Goal: Information Seeking & Learning: Find specific fact

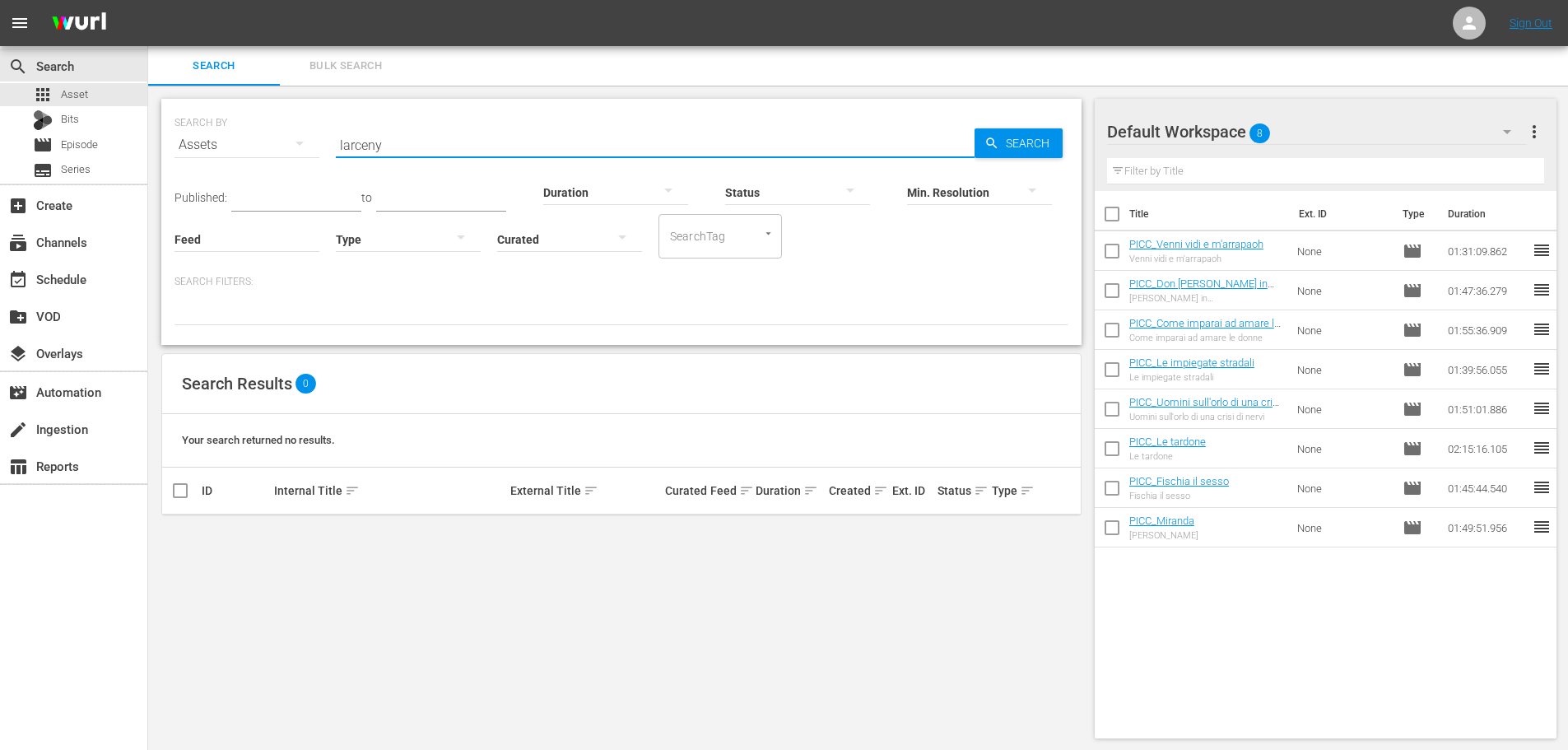
drag, startPoint x: 389, startPoint y: 138, endPoint x: 287, endPoint y: 164, distance: 105.3
click at [287, 164] on div "SEARCH BY Search By Assets Search ID, Title, Description, Keywords, or Category…" at bounding box center [621, 135] width 894 height 59
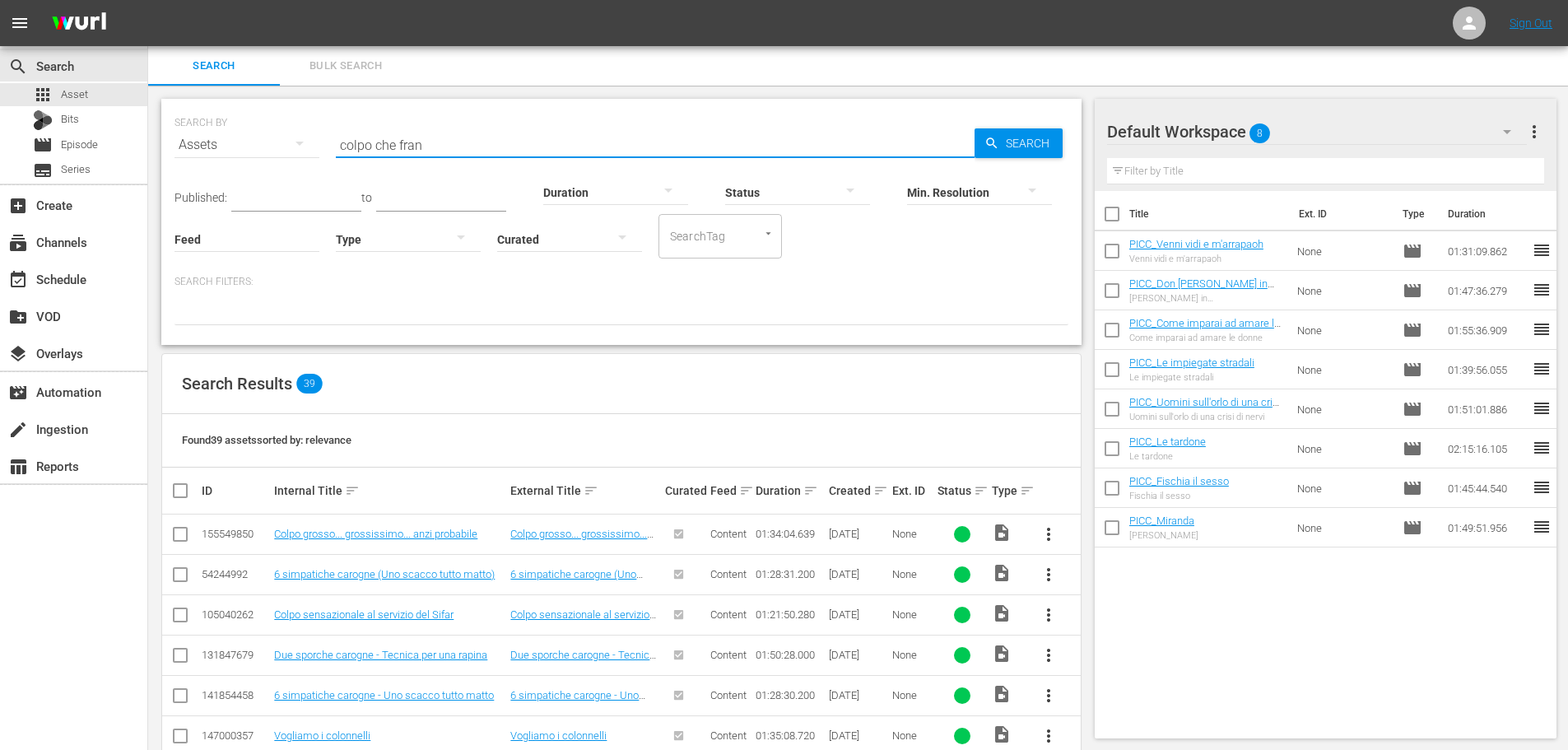
type input "colpo che frant"
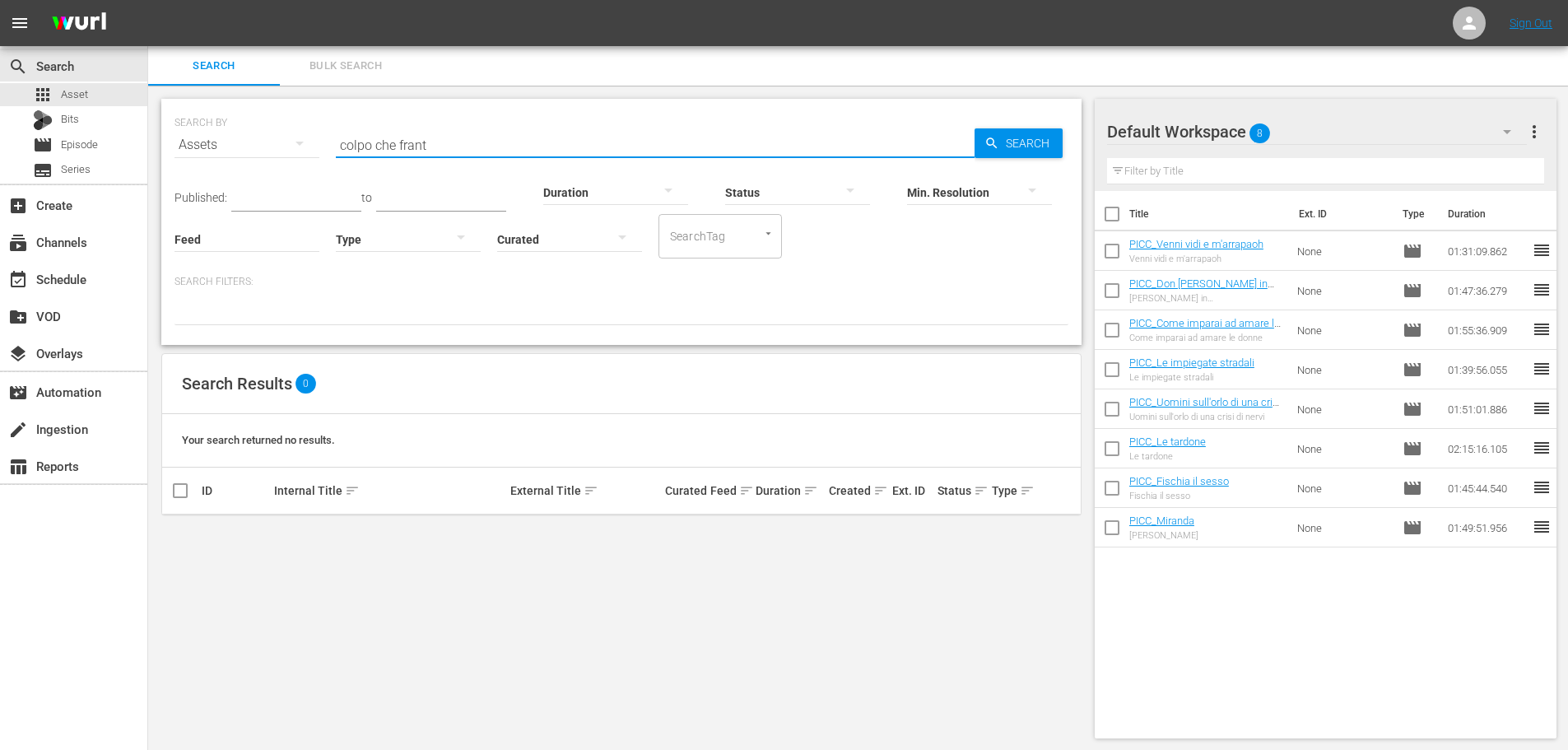
drag, startPoint x: 457, startPoint y: 136, endPoint x: 290, endPoint y: 182, distance: 173.2
click at [290, 182] on div "SEARCH BY Search By Assets Search ID, Title, Description, Keywords, or Category…" at bounding box center [621, 222] width 920 height 246
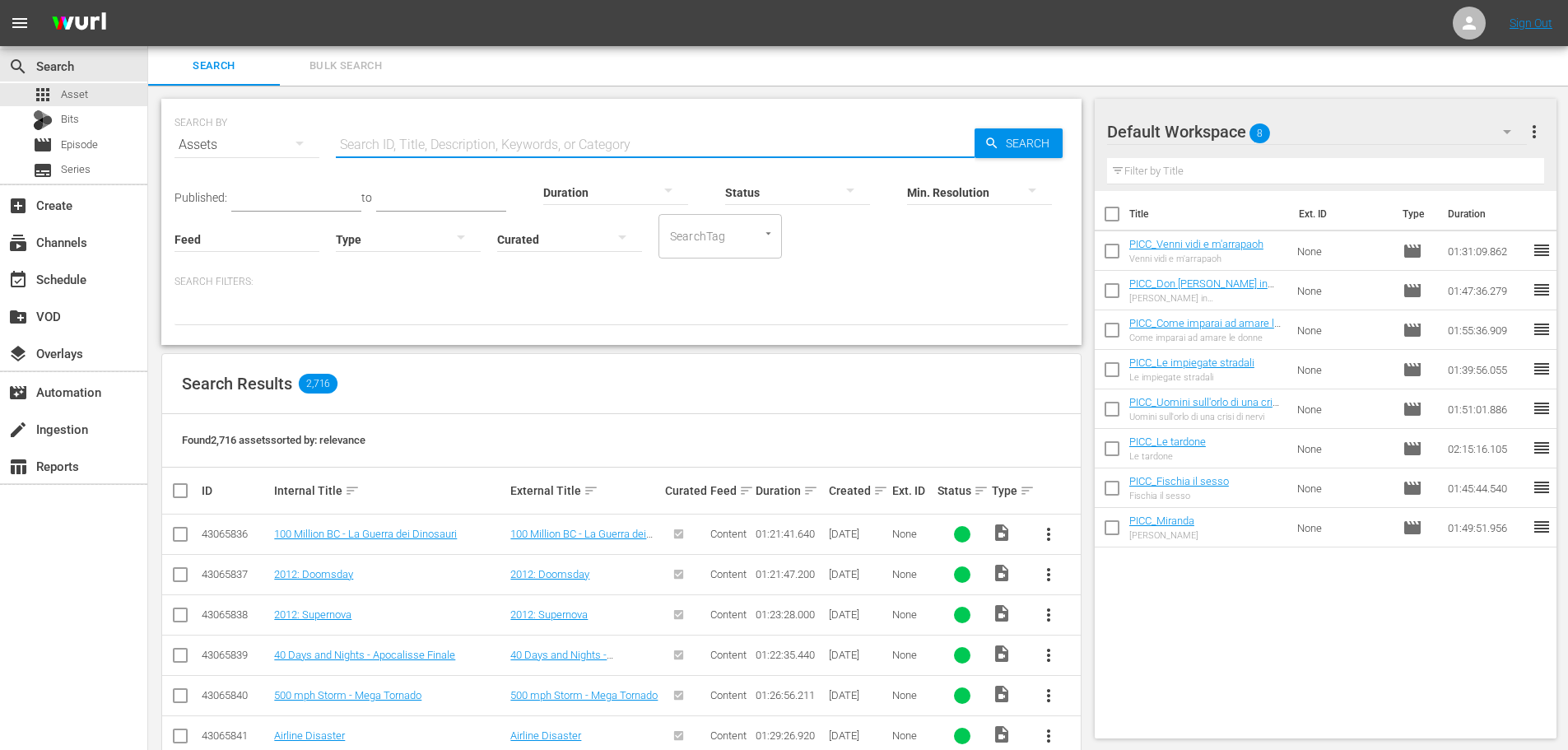
click at [555, 142] on input "text" at bounding box center [654, 144] width 639 height 39
click at [937, 287] on p "Search Filters:" at bounding box center [621, 282] width 894 height 14
click at [574, 138] on input "text" at bounding box center [654, 144] width 639 height 39
click at [608, 116] on div "SEARCH BY Search By Assets Search ID, Title, Description, Keywords, or Category…" at bounding box center [621, 135] width 894 height 59
click at [408, 150] on input "text" at bounding box center [654, 144] width 639 height 39
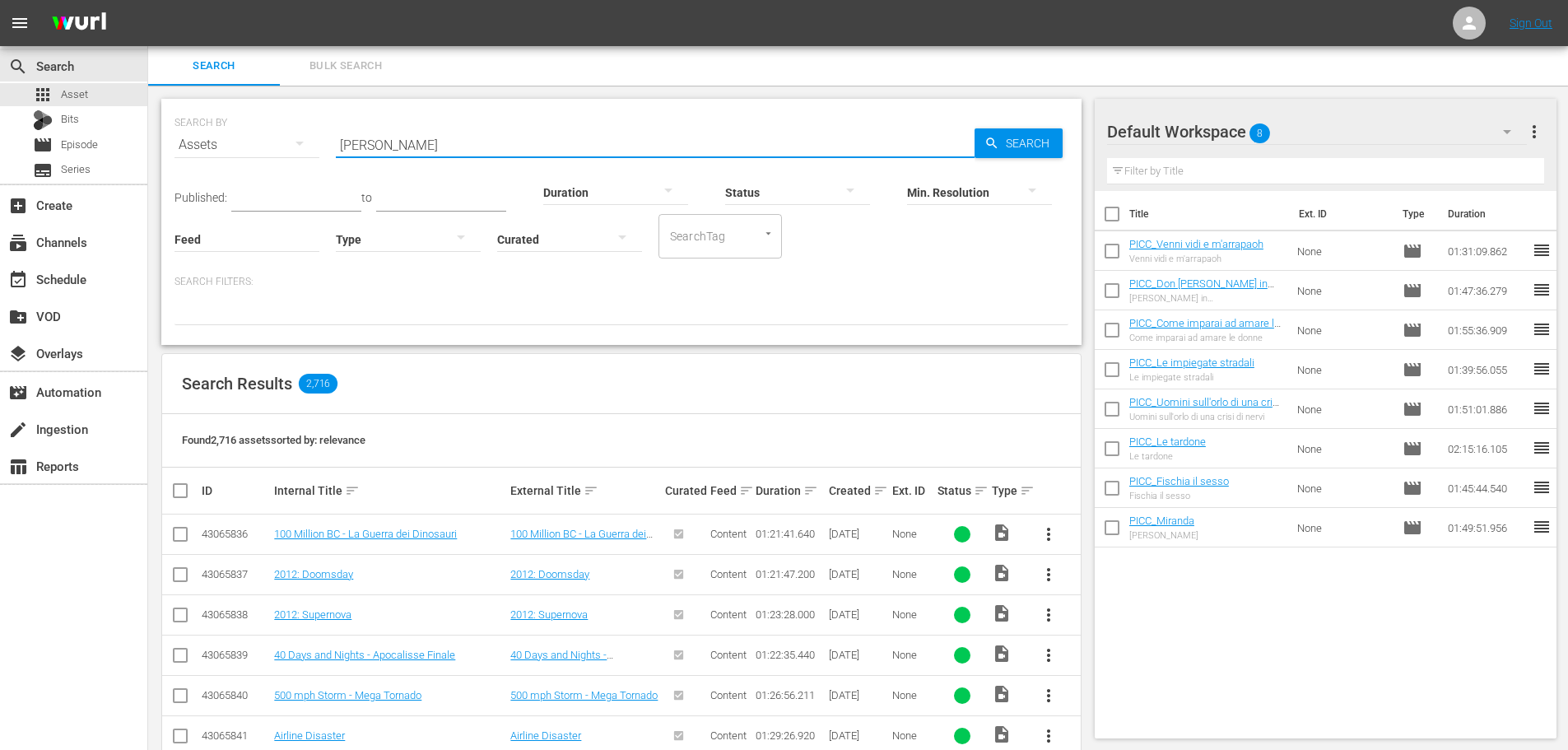
type input "[PERSON_NAME]"
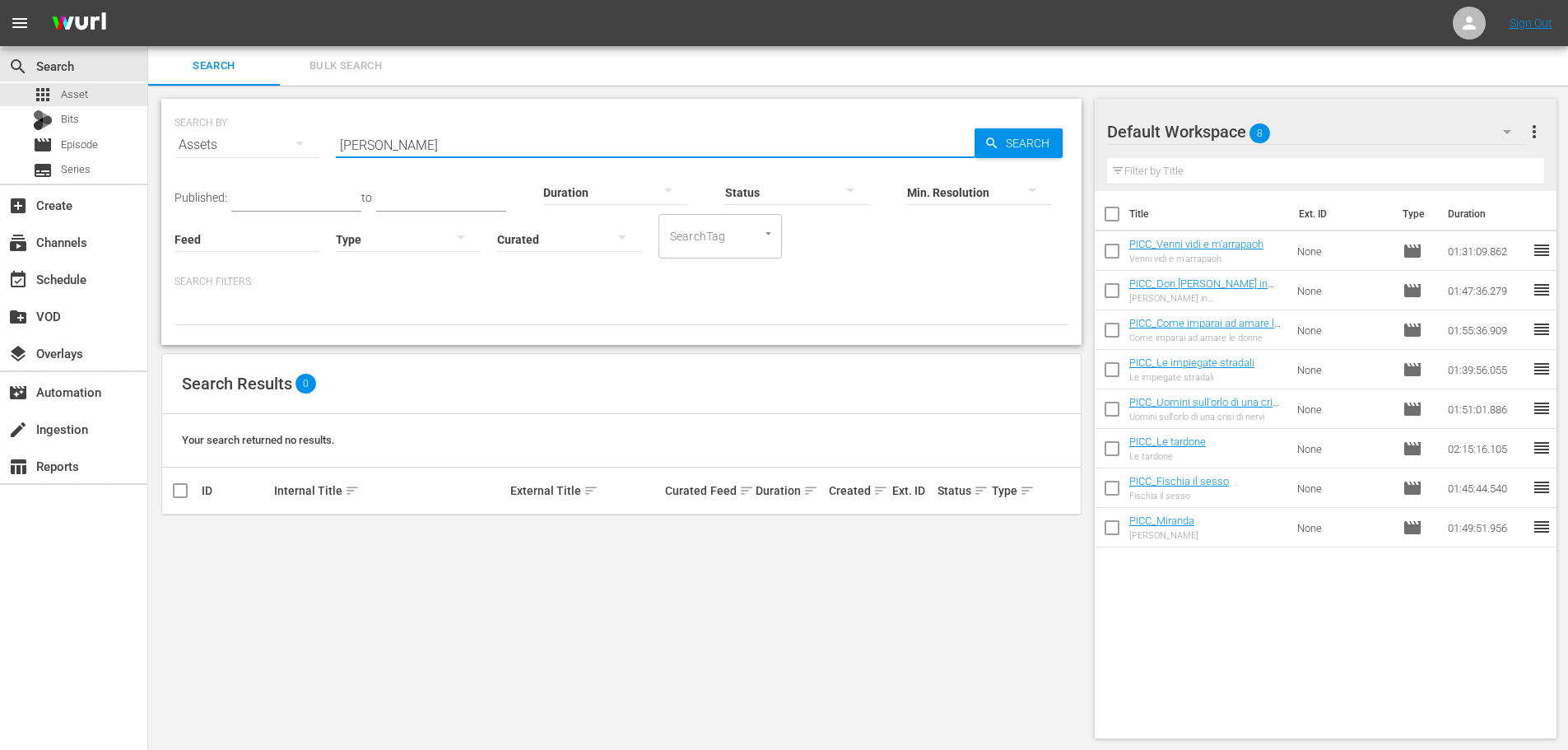
drag, startPoint x: 455, startPoint y: 140, endPoint x: 239, endPoint y: 189, distance: 221.5
click at [239, 189] on div "SEARCH BY Search By Assets Search ID, Title, Description, Keywords, or Category…" at bounding box center [621, 222] width 920 height 246
